Goal: Book appointment/travel/reservation

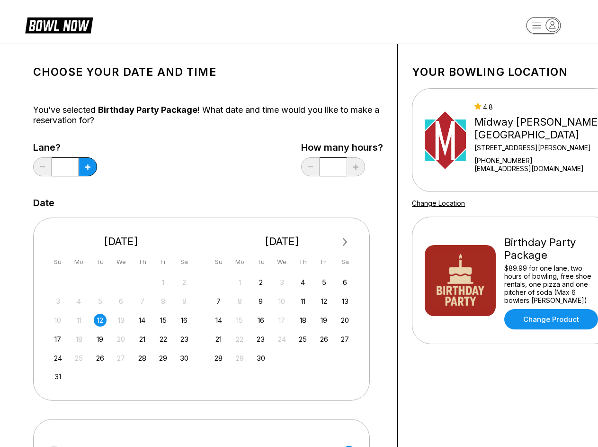
click at [299, 223] on div "Next Month [DATE] Su Mo Tu We Th Fr Sa 27 28 29 30 31 1 2 3 4 5 6 7 8 9 10 11 1…" at bounding box center [201, 308] width 337 height 182
click at [88, 167] on icon at bounding box center [87, 166] width 5 height 5
type input "*"
click at [344, 242] on span "Next Month" at bounding box center [344, 241] width 0 height 11
click at [163, 282] on div "5" at bounding box center [163, 282] width 13 height 13
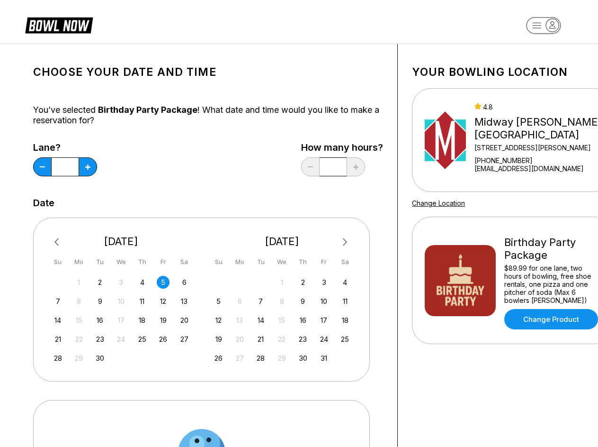
click at [184, 282] on div "6" at bounding box center [184, 282] width 13 height 13
click at [58, 301] on div "7" at bounding box center [58, 301] width 13 height 13
click at [79, 301] on div "8" at bounding box center [78, 301] width 13 height 13
